Goal: Find specific page/section: Find specific page/section

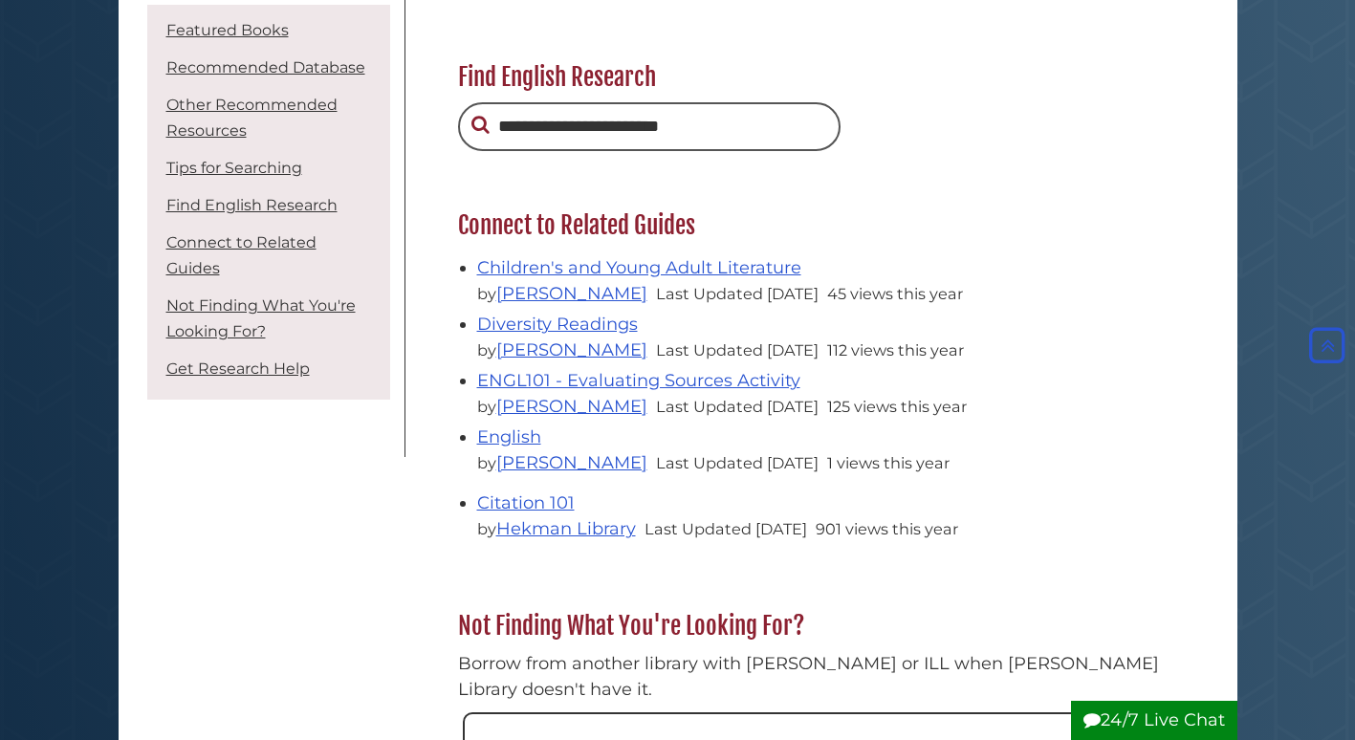
scroll to position [1993, 0]
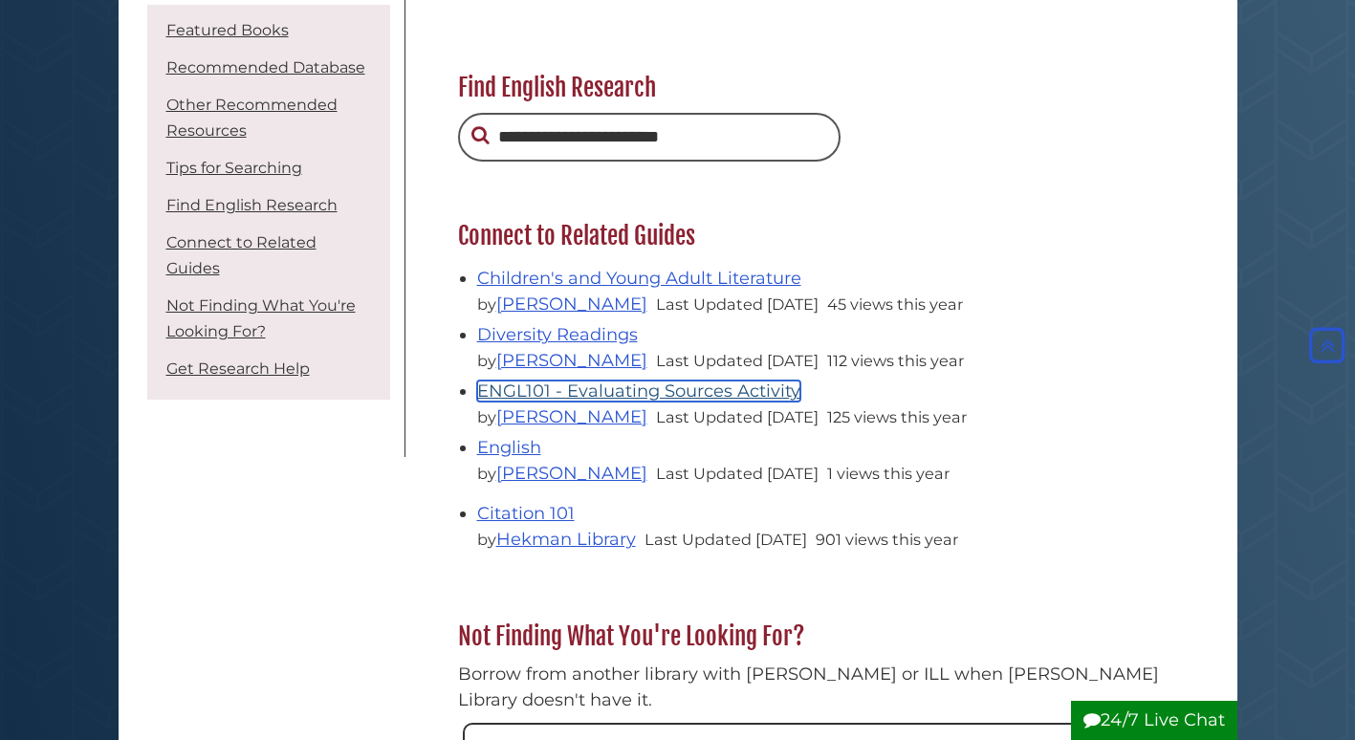
click at [587, 396] on link "ENGL101 - Evaluating Sources Activity" at bounding box center [638, 391] width 323 height 21
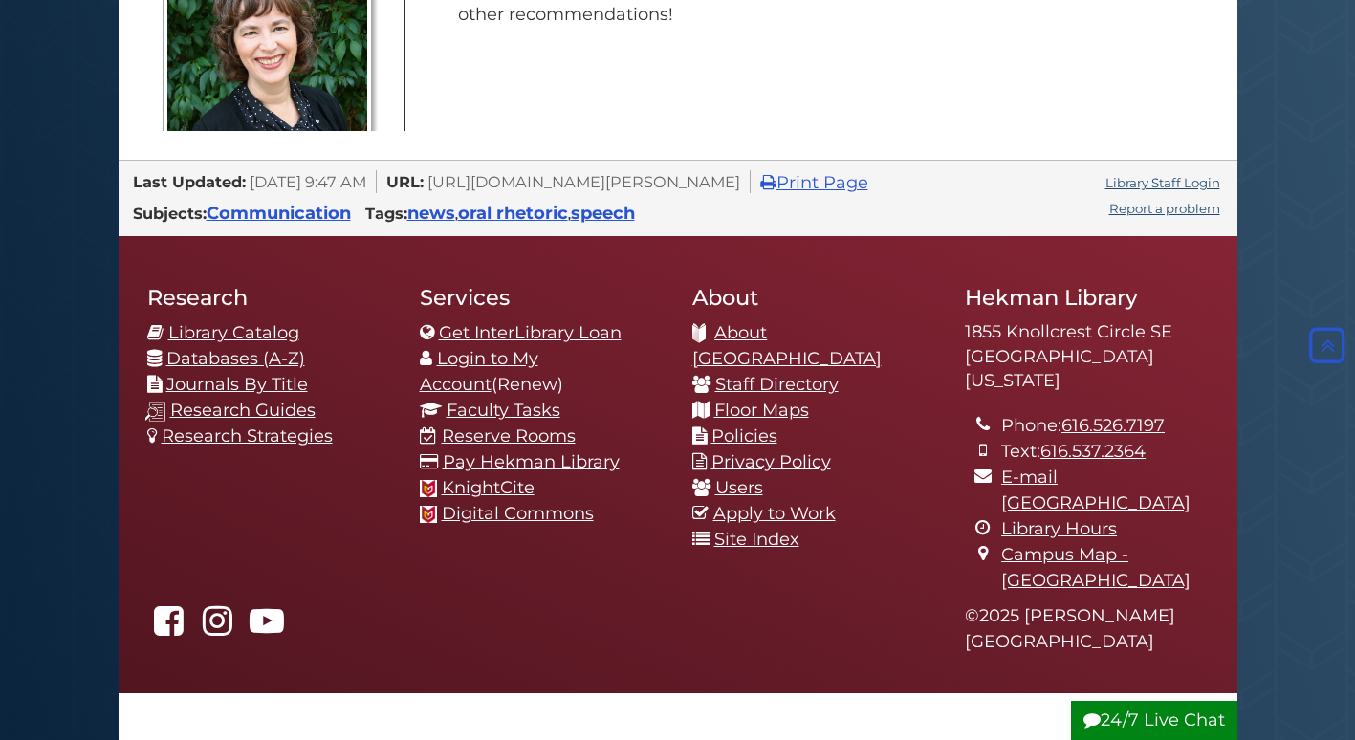
scroll to position [3333, 0]
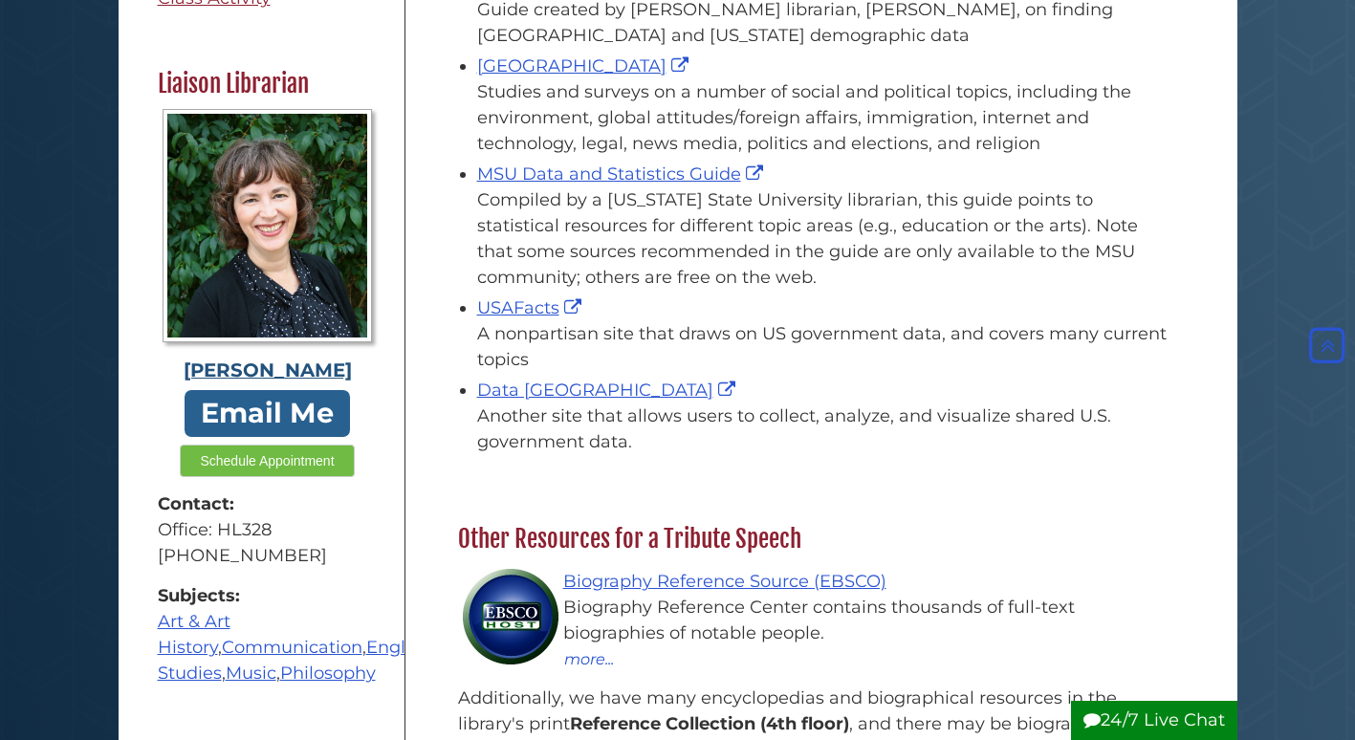
scroll to position [477, 0]
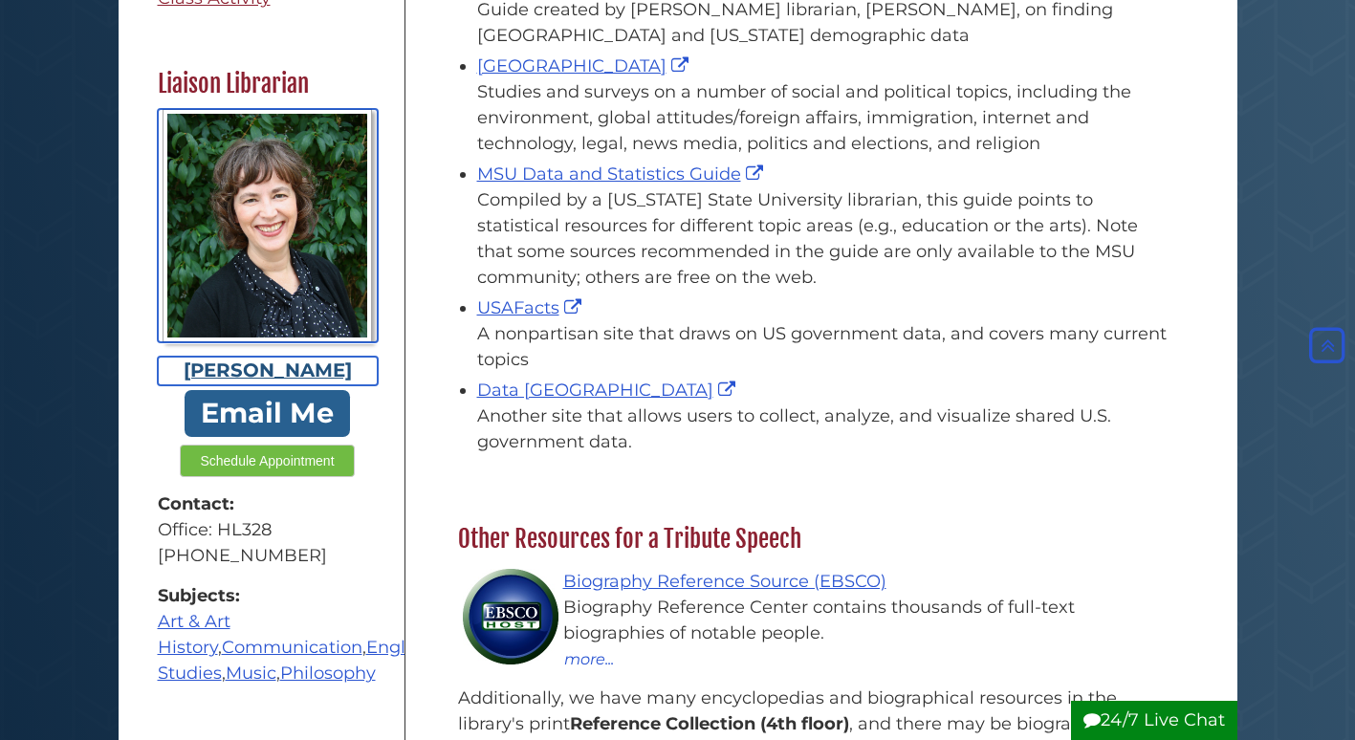
click at [337, 357] on div "[PERSON_NAME]" at bounding box center [268, 371] width 220 height 29
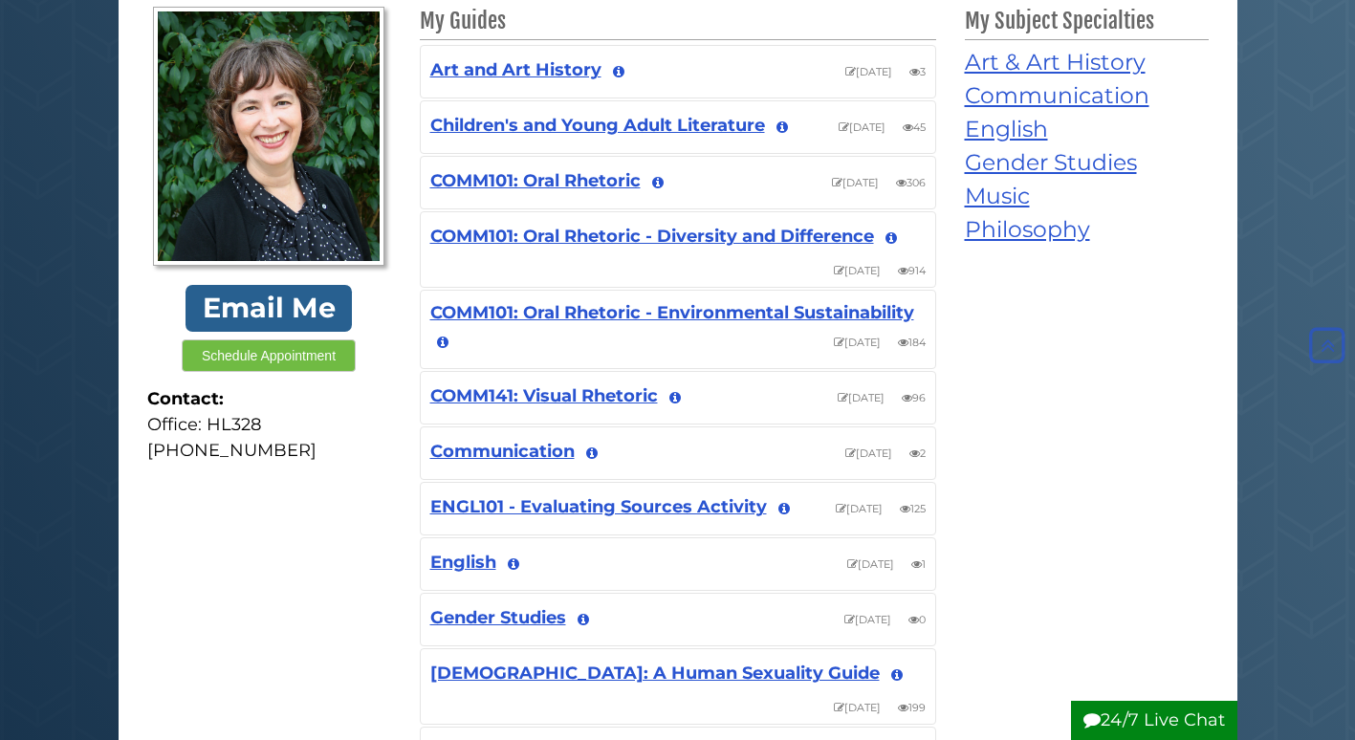
scroll to position [294, 0]
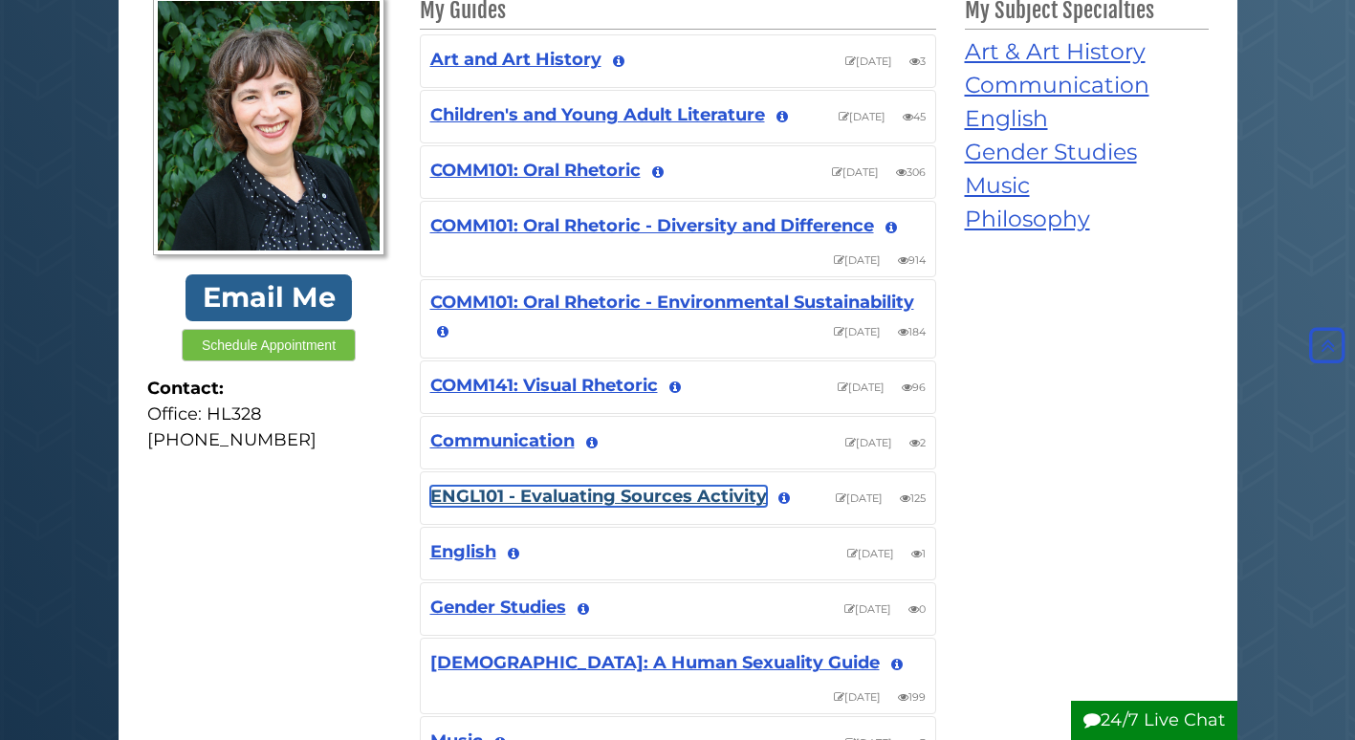
click at [512, 498] on link "ENGL101 - Evaluating Sources Activity" at bounding box center [598, 496] width 337 height 21
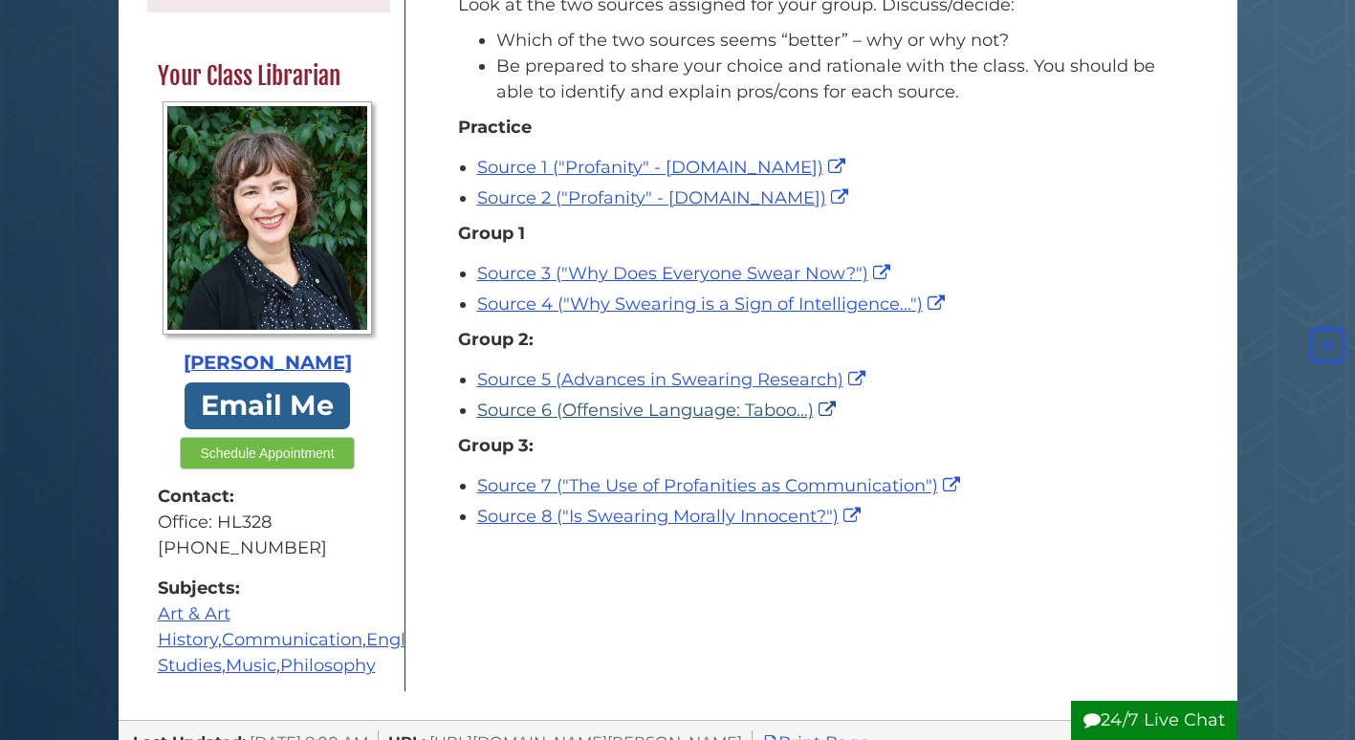
scroll to position [323, 0]
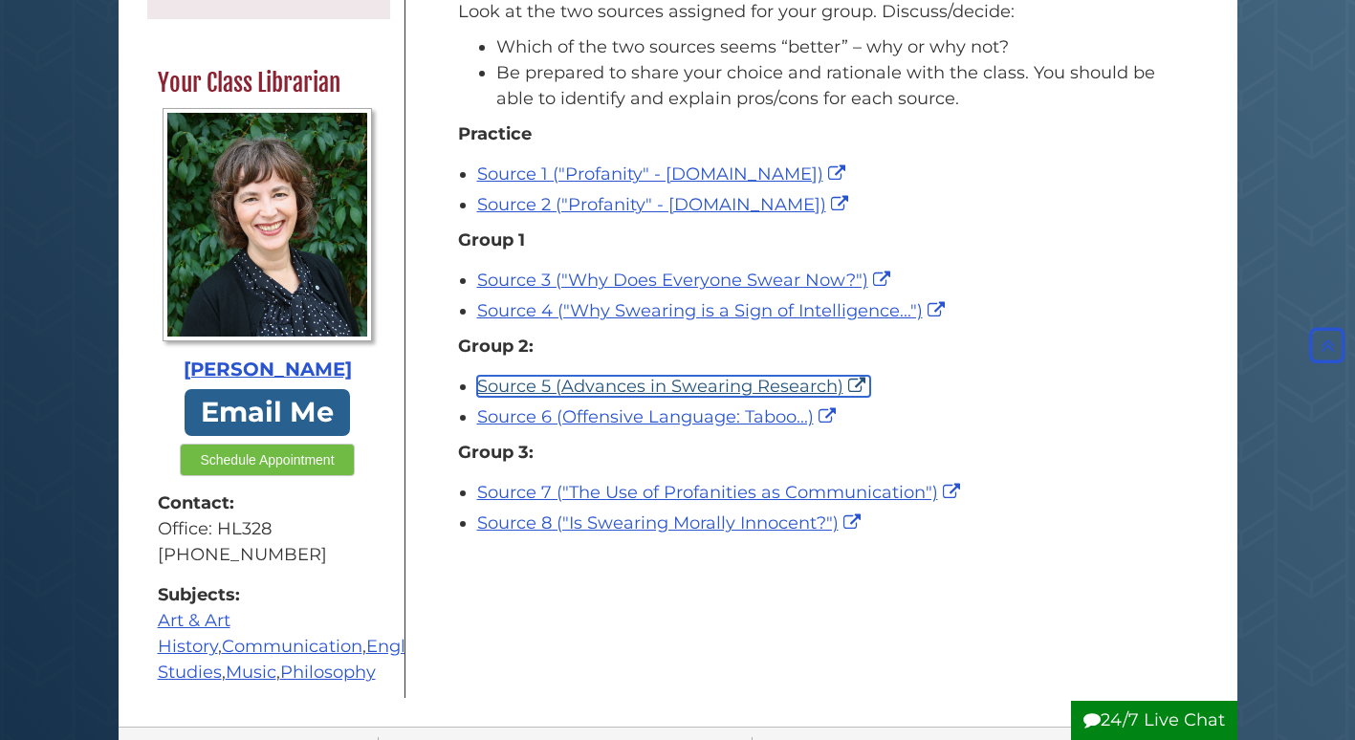
click at [546, 386] on link "Source 5 (Advances in Swearing Research)" at bounding box center [673, 386] width 393 height 21
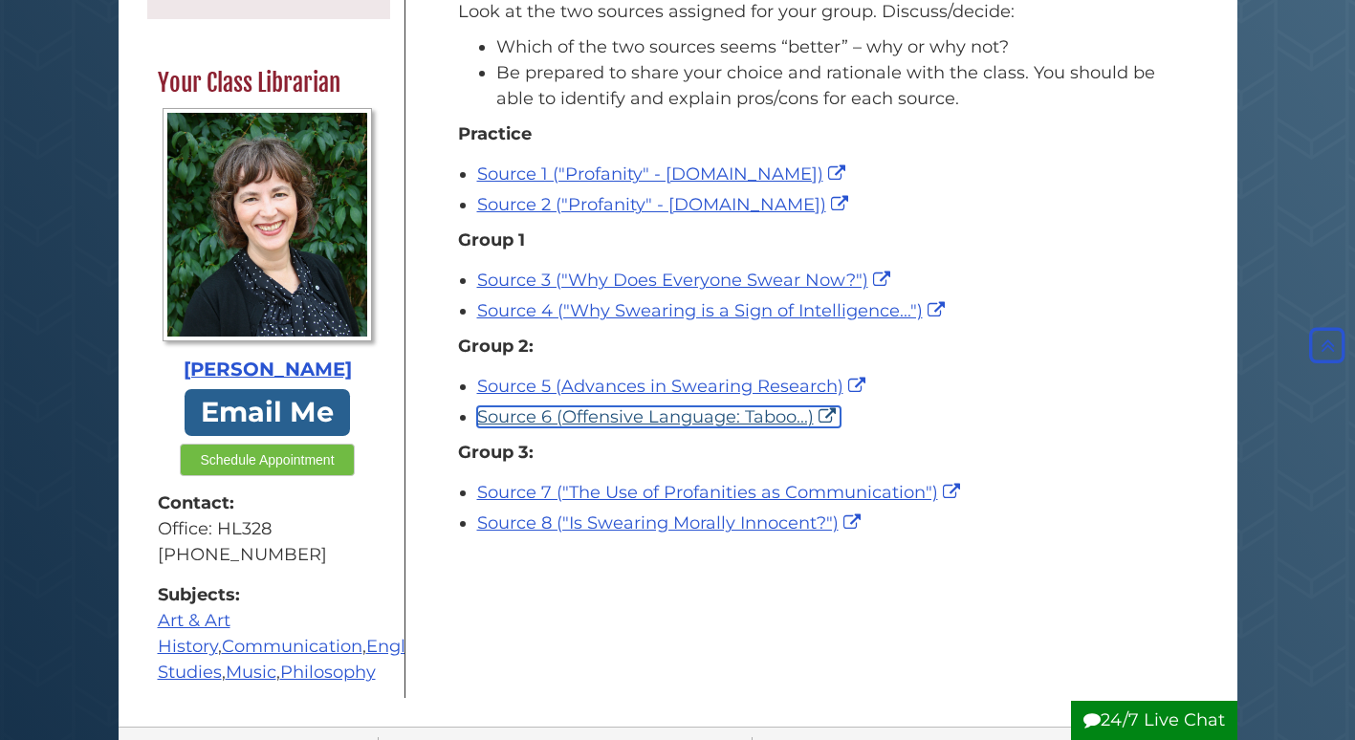
click at [635, 416] on link "Source 6 (Offensive Language: Taboo...)" at bounding box center [658, 417] width 363 height 21
